Goal: Find specific page/section: Find specific page/section

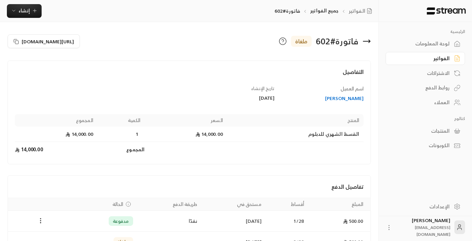
click at [440, 103] on div "العملاء" at bounding box center [421, 102] width 55 height 7
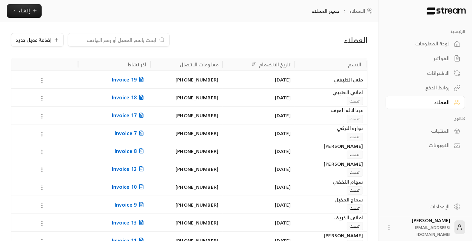
click at [133, 42] on input at bounding box center [114, 40] width 84 height 8
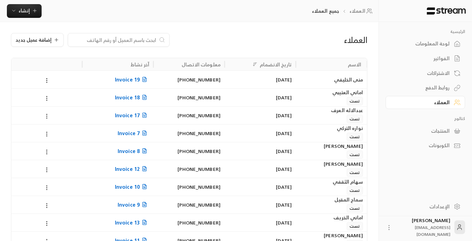
paste input "[PERSON_NAME]"
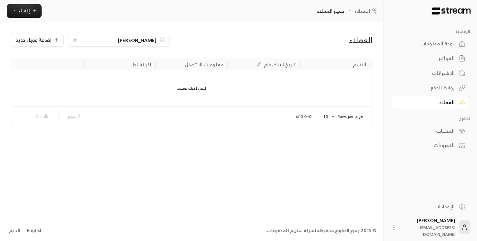
drag, startPoint x: 115, startPoint y: 41, endPoint x: 99, endPoint y: 38, distance: 16.0
click at [99, 38] on input "[PERSON_NAME]" at bounding box center [118, 40] width 76 height 8
drag, startPoint x: 133, startPoint y: 41, endPoint x: 112, endPoint y: 44, distance: 21.5
click at [112, 43] on input "[PERSON_NAME]" at bounding box center [118, 40] width 76 height 8
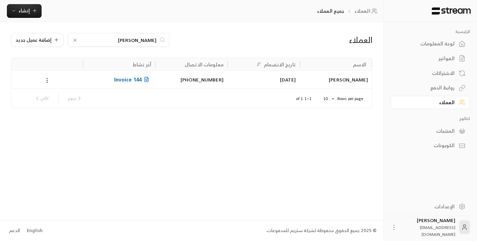
type input "[PERSON_NAME]"
click at [138, 81] on span "Invoice 144" at bounding box center [132, 79] width 37 height 9
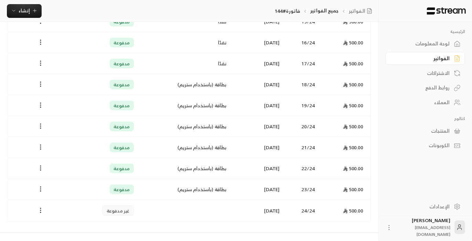
scroll to position [502, 0]
